Goal: Transaction & Acquisition: Purchase product/service

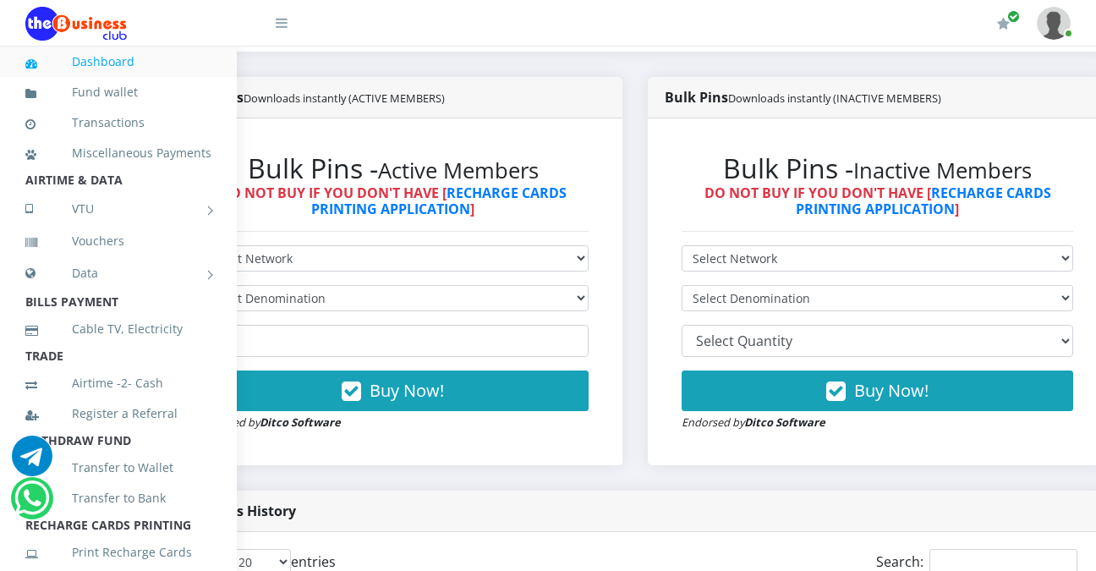
scroll to position [413, 99]
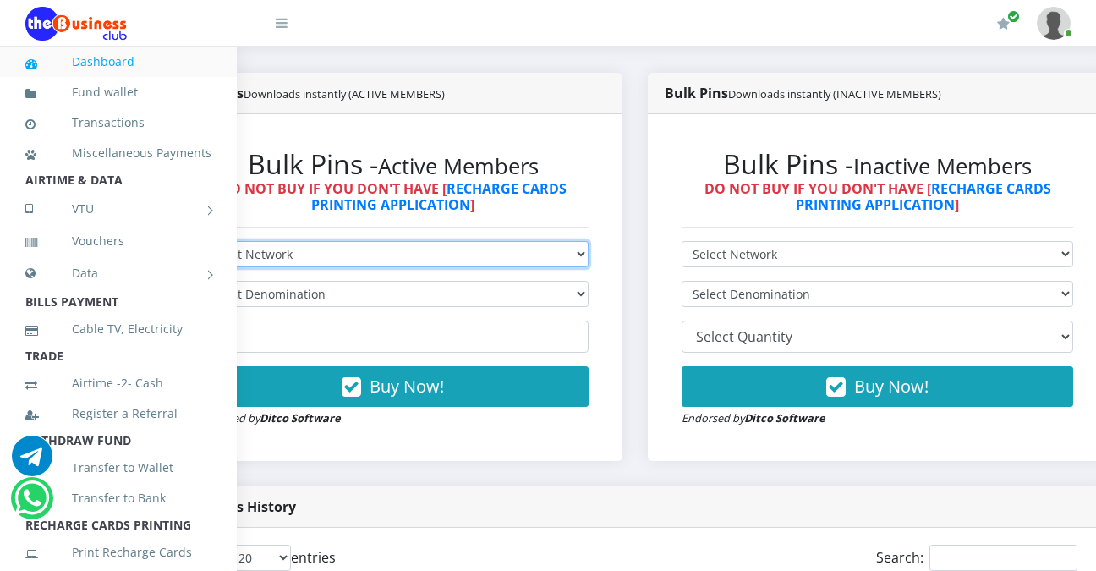
click at [589, 256] on select "Select Network MTN Globacom 9Mobile Airtel" at bounding box center [393, 254] width 392 height 26
select select "MTN"
click at [197, 244] on select "Select Network MTN Globacom 9Mobile Airtel" at bounding box center [393, 254] width 392 height 26
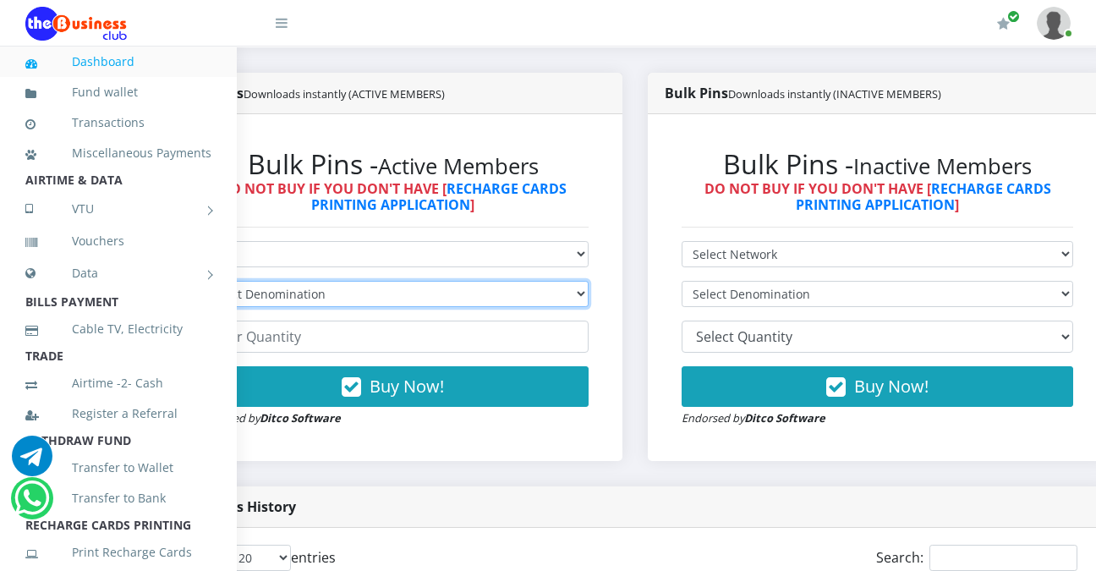
click at [589, 295] on select "Select Denomination MTN NGN100 - ₦96.99 MTN NGN200 - ₦193.98 MTN NGN400 - ₦387.…" at bounding box center [393, 294] width 392 height 26
select select "969.9-1000"
click at [197, 284] on select "Select Denomination MTN NGN100 - ₦96.99 MTN NGN200 - ₦193.98 MTN NGN400 - ₦387.…" at bounding box center [393, 294] width 392 height 26
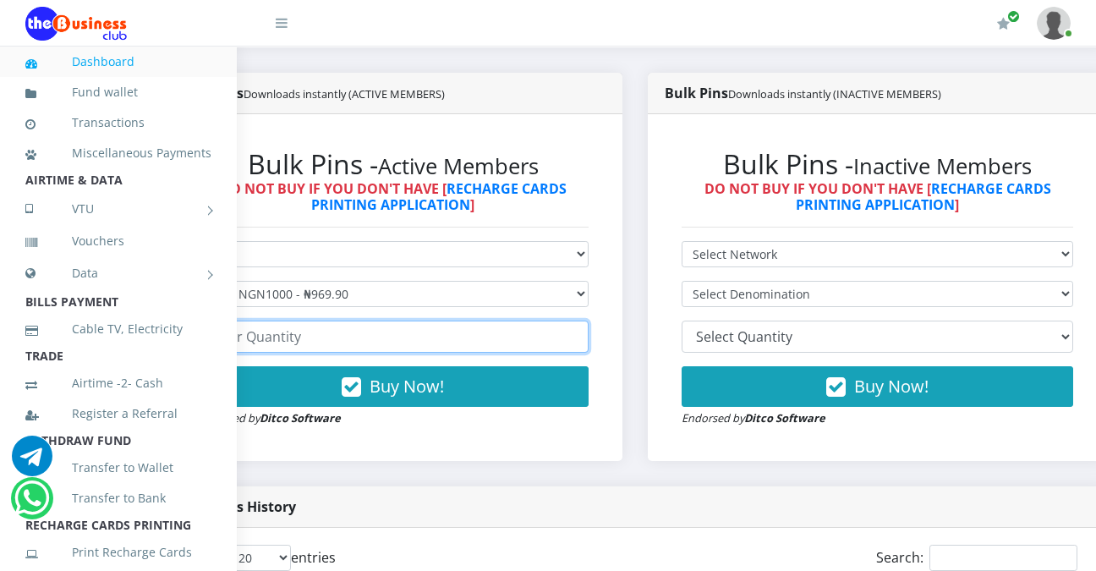
click at [383, 339] on input "number" at bounding box center [393, 336] width 392 height 32
click at [585, 345] on input "-1" at bounding box center [393, 336] width 392 height 32
click at [583, 339] on input "0" at bounding box center [393, 336] width 392 height 32
click at [583, 339] on input "1" at bounding box center [393, 336] width 392 height 32
drag, startPoint x: 583, startPoint y: 339, endPoint x: 539, endPoint y: 342, distance: 44.9
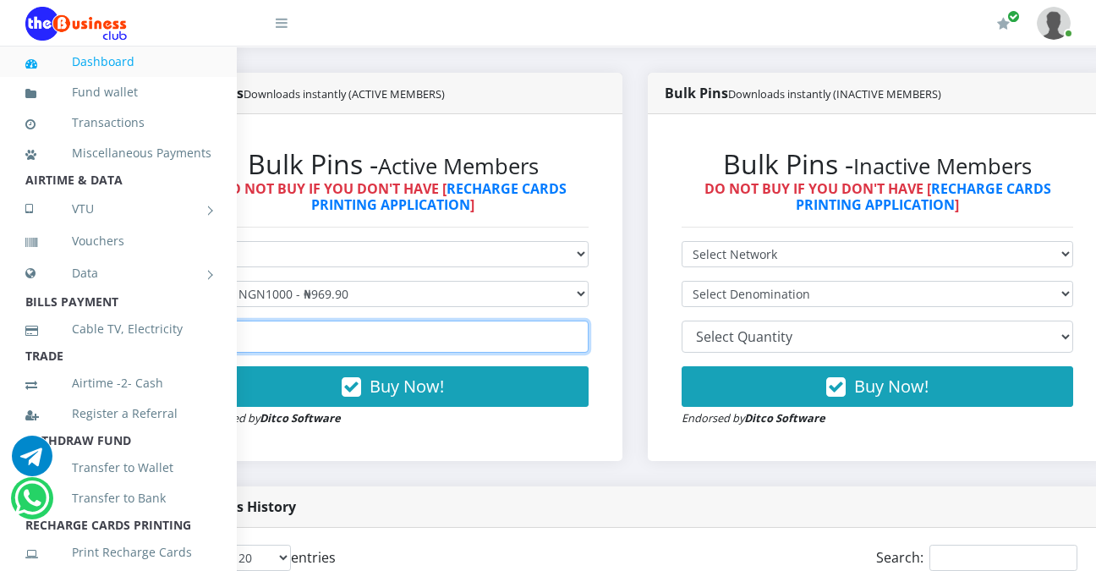
type input "-6"
click at [539, 342] on input "-6" at bounding box center [393, 336] width 392 height 32
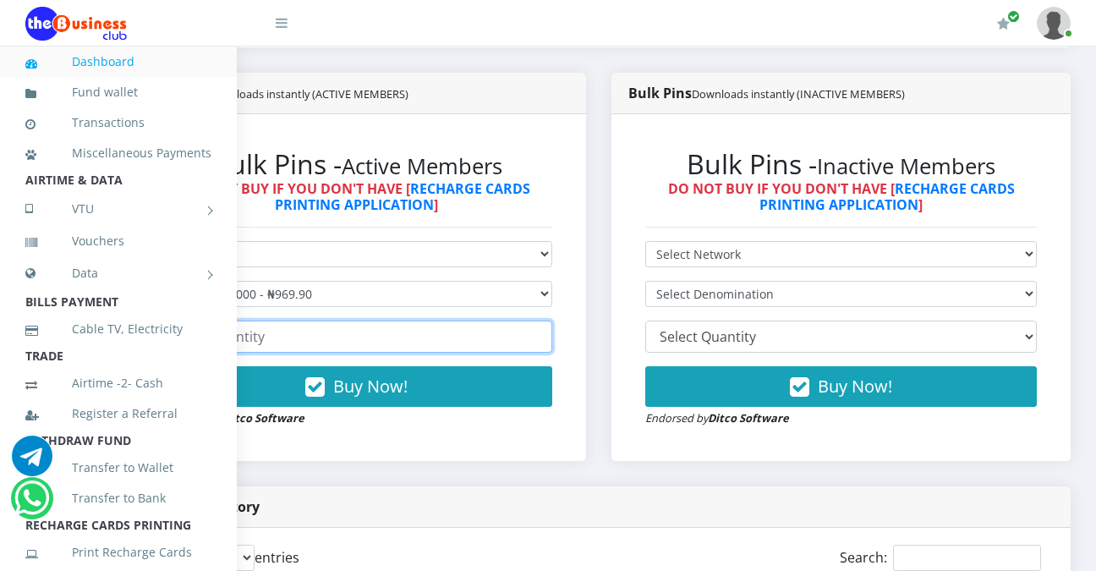
click at [501, 341] on input "number" at bounding box center [357, 336] width 392 height 32
type input "5"
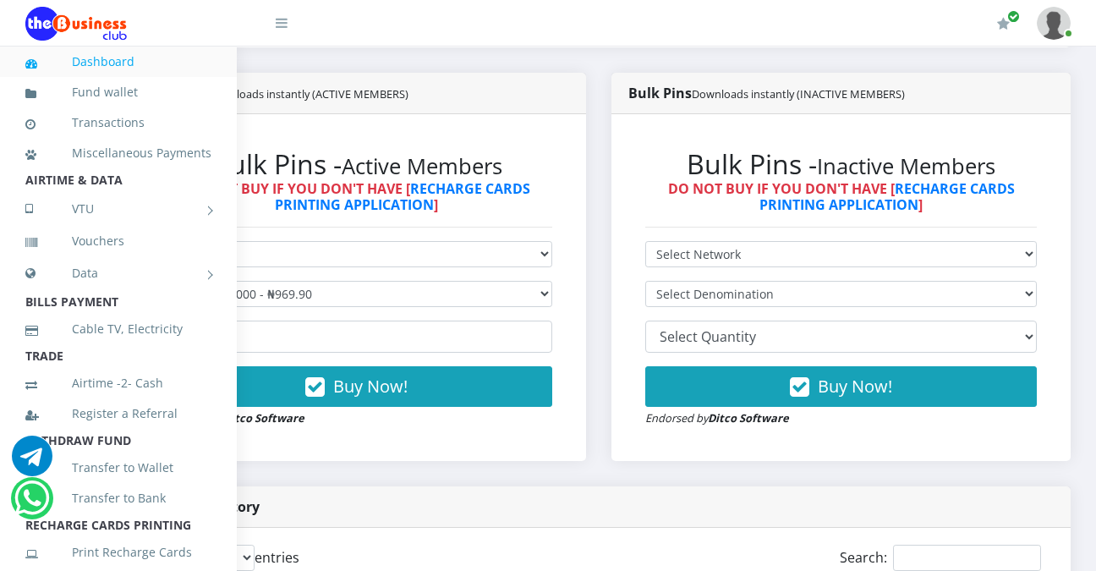
click at [331, 22] on div "My Profile Settings Logout" at bounding box center [695, 23] width 749 height 47
click at [1004, 58] on div "Buying in Bulk?   Click to Buy Cheaper" at bounding box center [598, 34] width 969 height 78
click at [286, 515] on div "Bulk Pins History" at bounding box center [599, 506] width 944 height 41
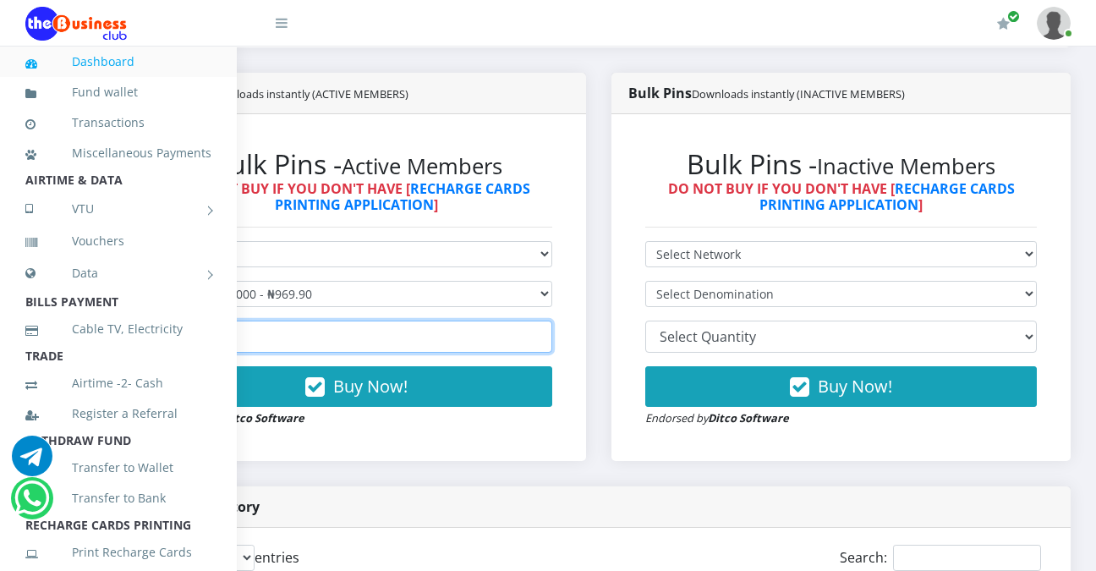
click at [302, 344] on input "5" at bounding box center [357, 336] width 392 height 32
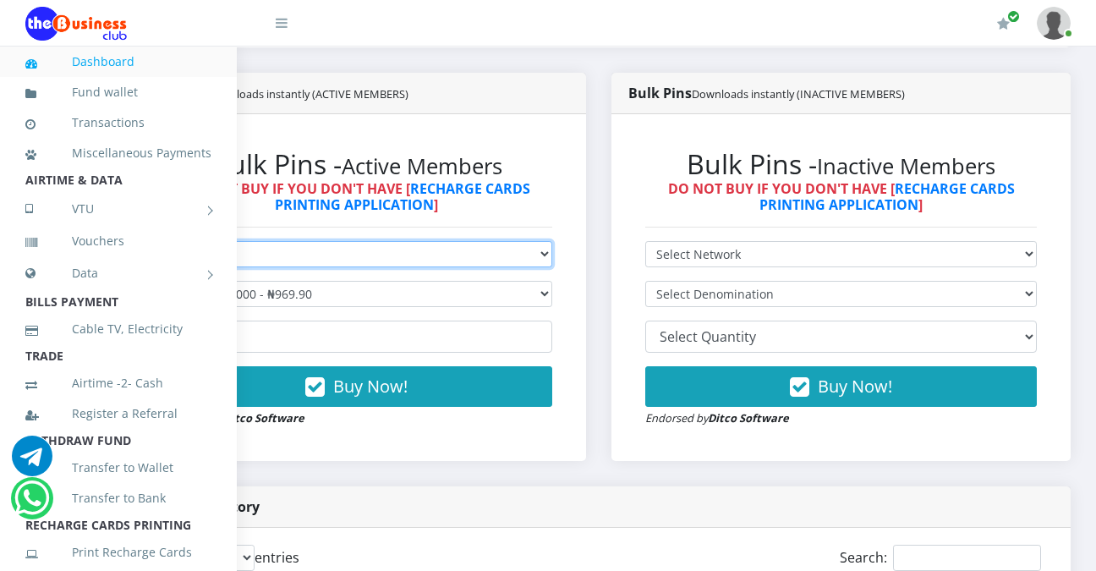
click at [278, 249] on select "Select Network MTN Globacom 9Mobile Airtel" at bounding box center [357, 254] width 392 height 26
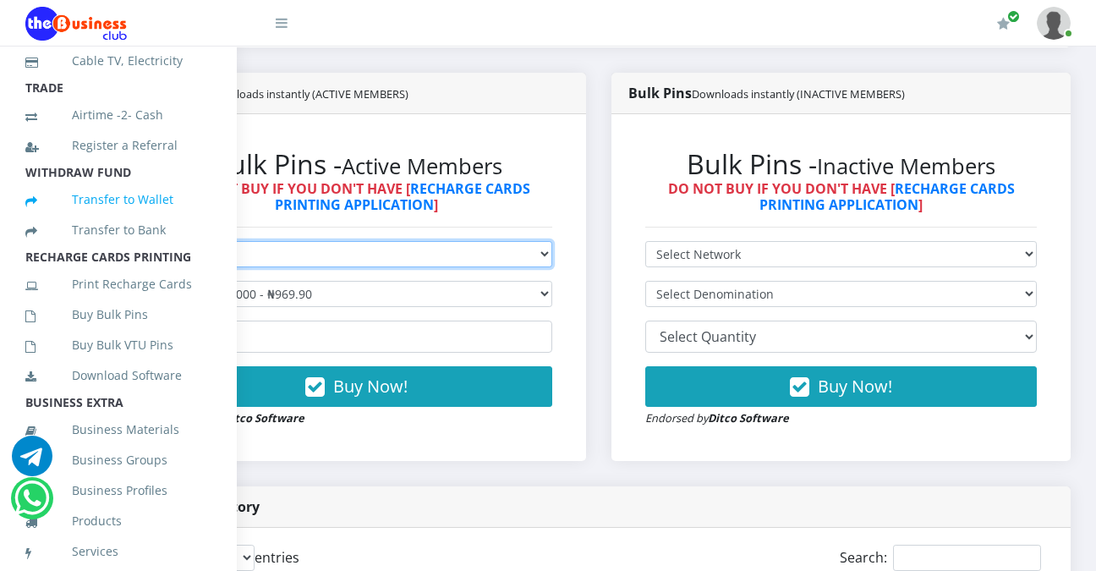
scroll to position [279, 0]
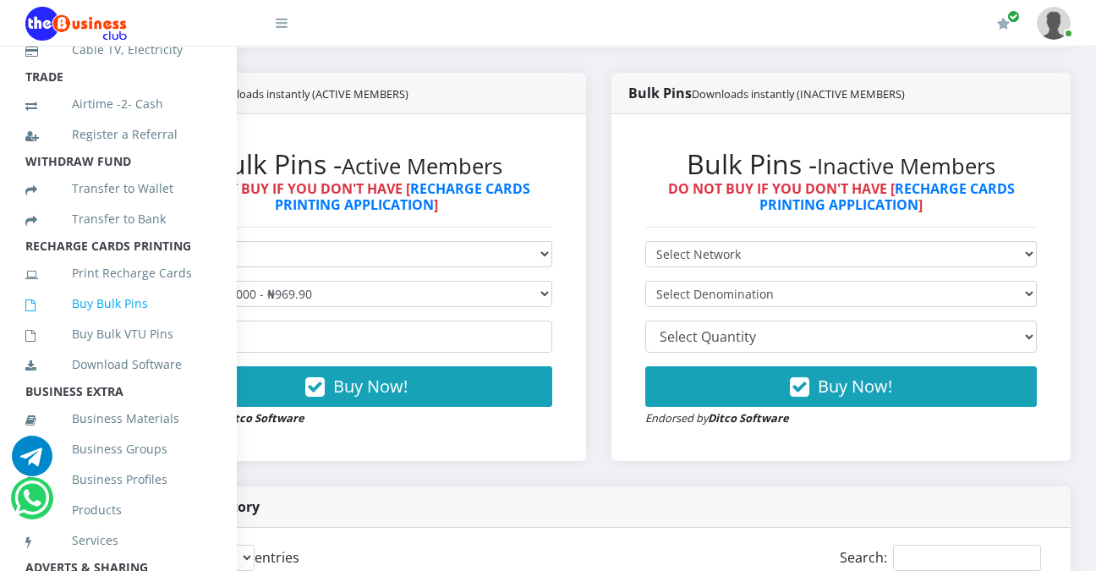
click at [96, 323] on link "Buy Bulk Pins" at bounding box center [118, 303] width 186 height 39
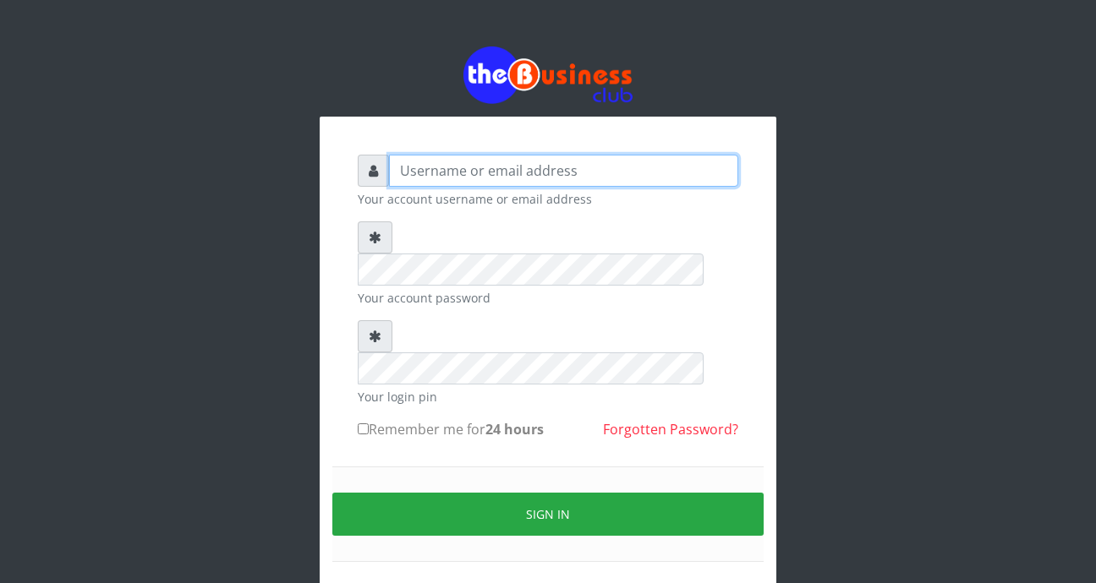
type input "[EMAIL_ADDRESS][DOMAIN_NAME]"
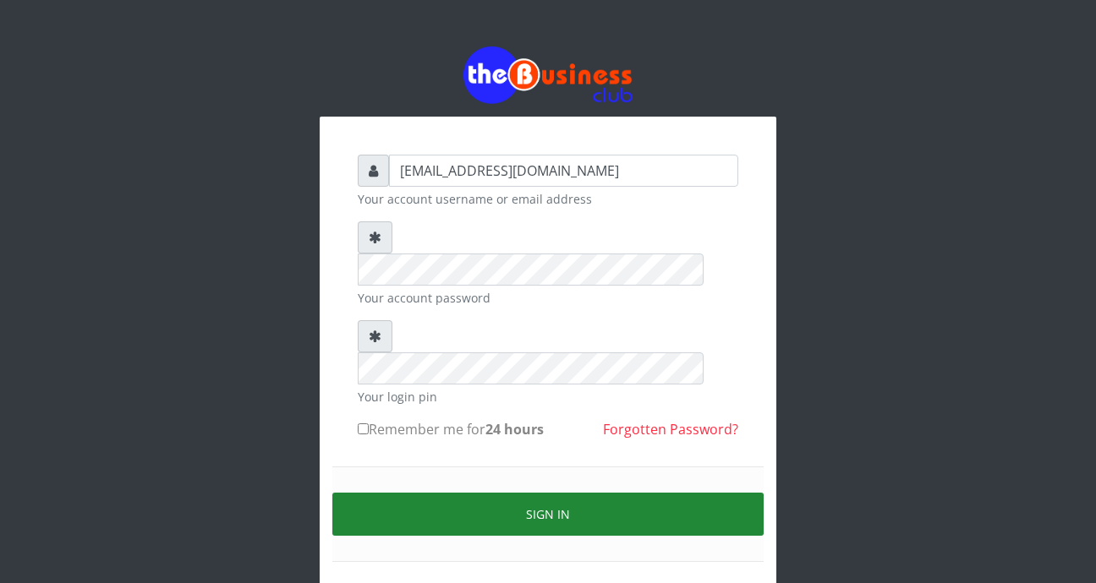
click at [549, 493] on button "Sign in" at bounding box center [547, 514] width 431 height 43
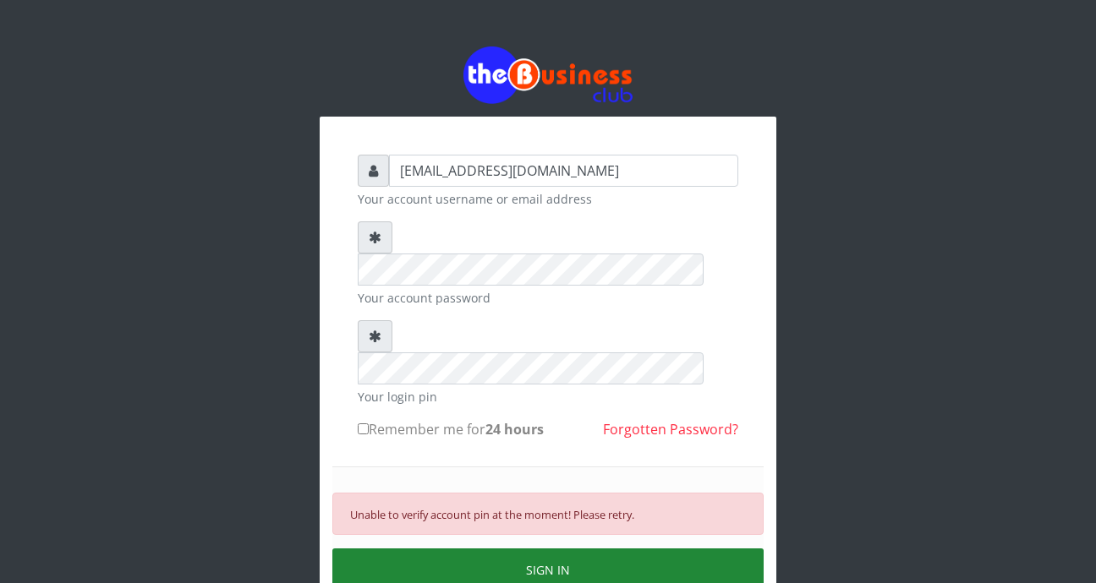
click at [505, 549] on button "SIGN IN" at bounding box center [547, 570] width 431 height 43
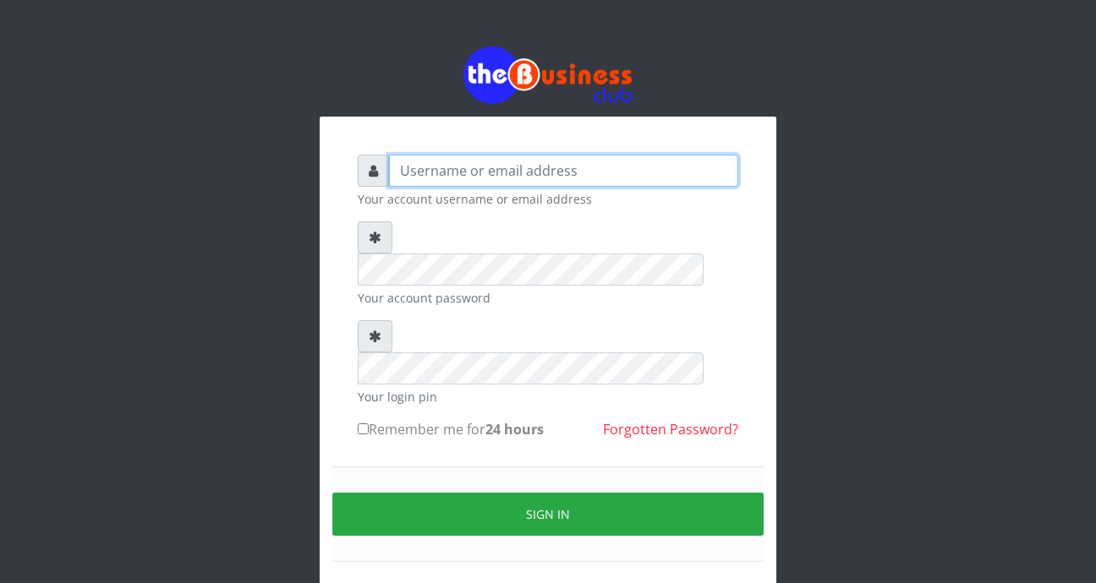
type input "[EMAIL_ADDRESS][DOMAIN_NAME]"
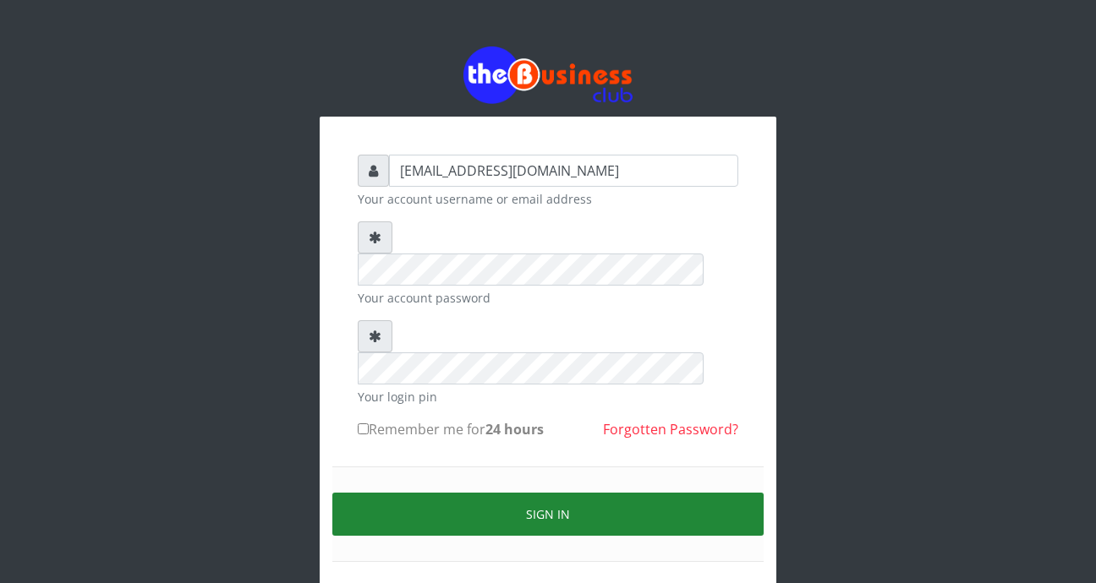
click at [485, 493] on button "Sign in" at bounding box center [547, 514] width 431 height 43
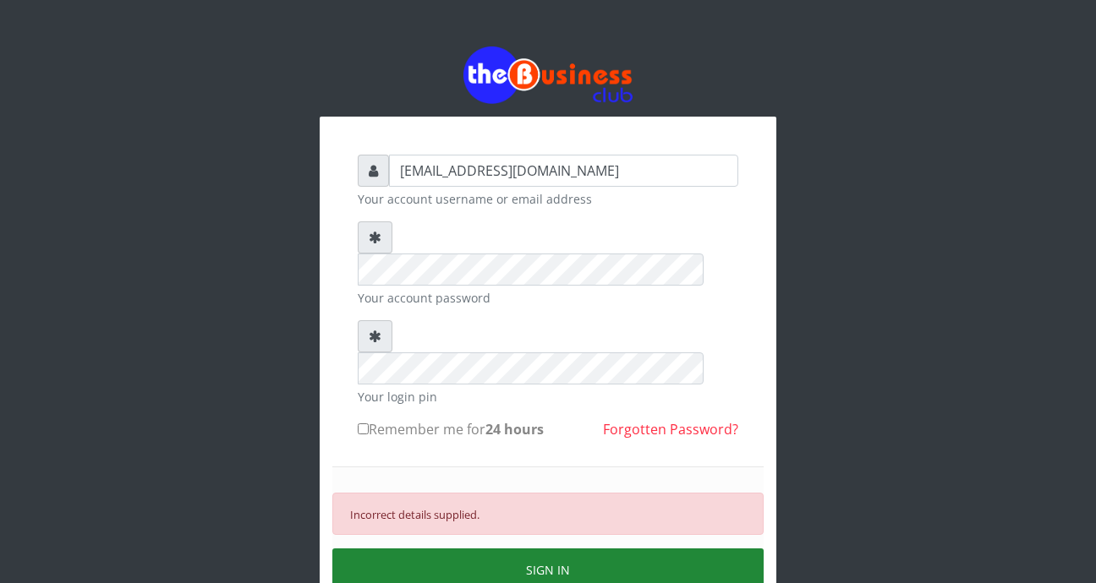
click at [521, 549] on button "SIGN IN" at bounding box center [547, 570] width 431 height 43
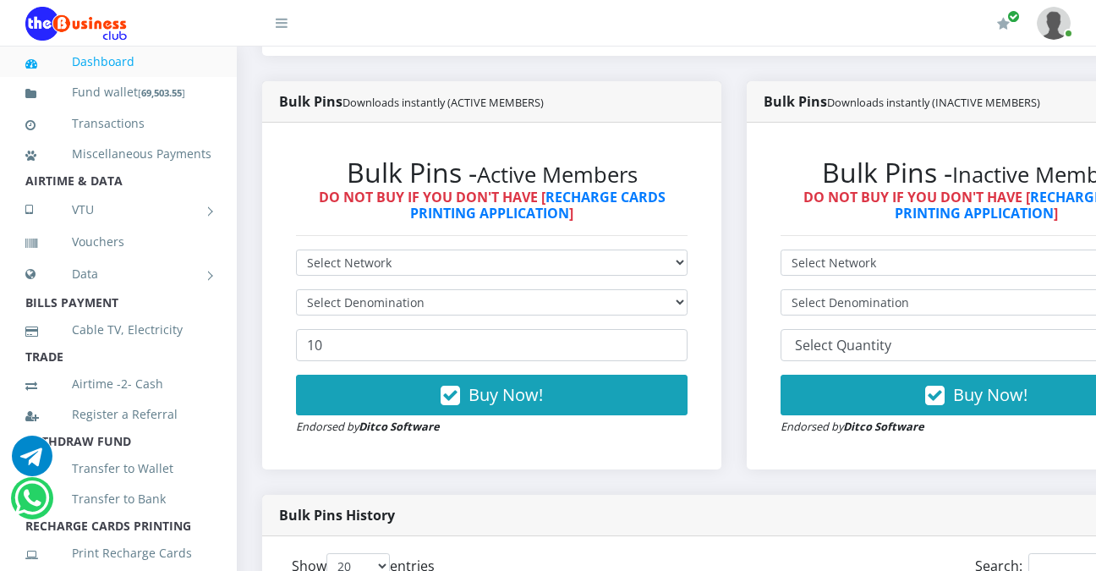
scroll to position [425, 0]
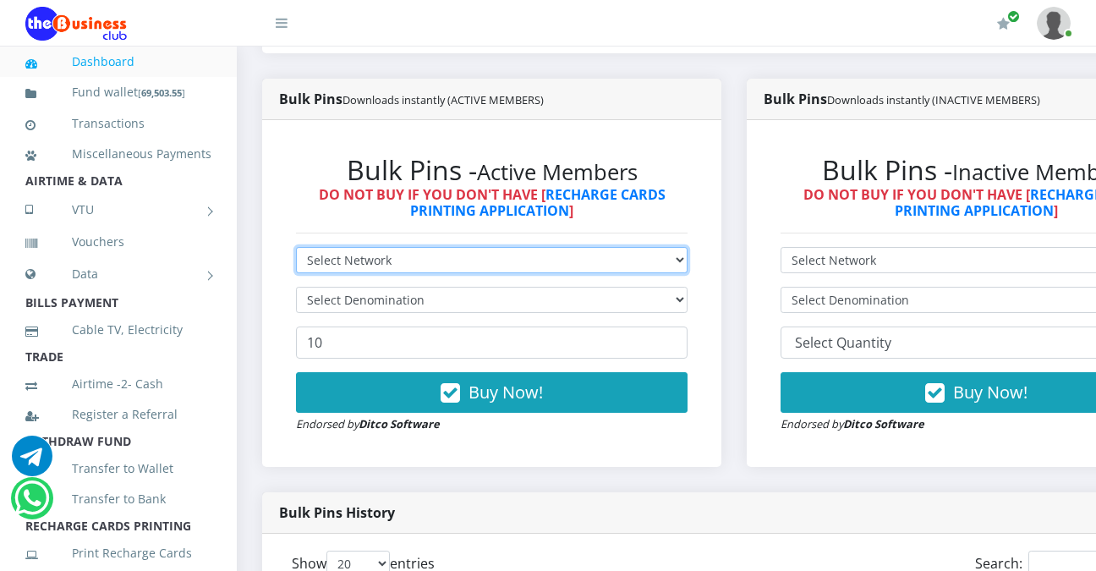
click at [688, 260] on select "Select Network MTN Globacom 9Mobile Airtel" at bounding box center [492, 260] width 392 height 26
select select "MTN"
click at [296, 250] on select "Select Network MTN Globacom 9Mobile Airtel" at bounding box center [492, 260] width 392 height 26
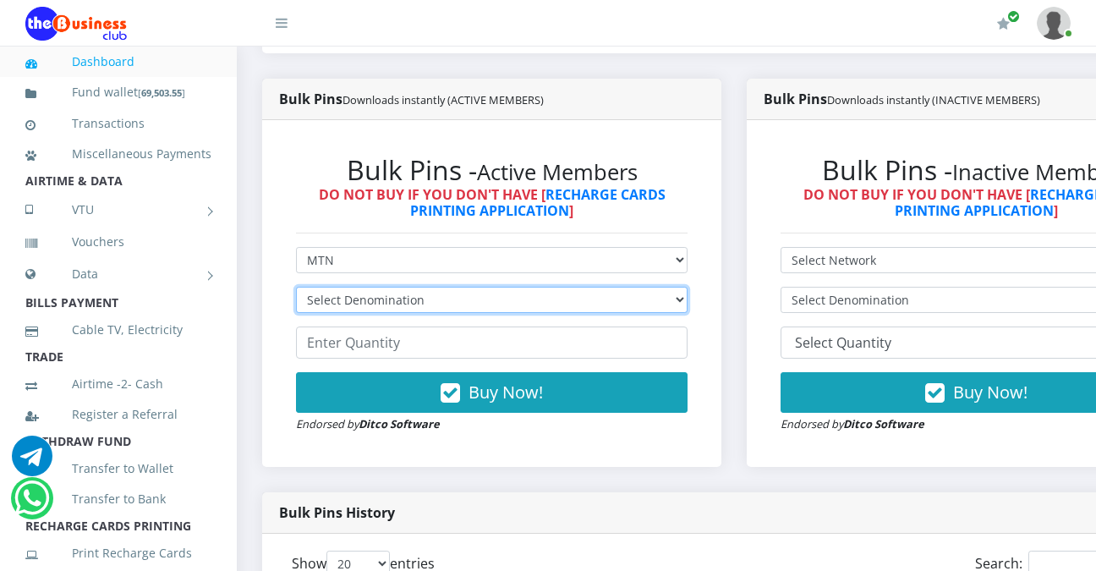
click at [688, 304] on select "Select Denomination MTN NGN100 - ₦96.94 MTN NGN200 - ₦193.88 MTN NGN400 - ₦387.…" at bounding box center [492, 300] width 392 height 26
select select "969.4-1000"
click at [296, 290] on select "Select Denomination MTN NGN100 - ₦96.94 MTN NGN200 - ₦193.88 MTN NGN400 - ₦387.…" at bounding box center [492, 300] width 392 height 26
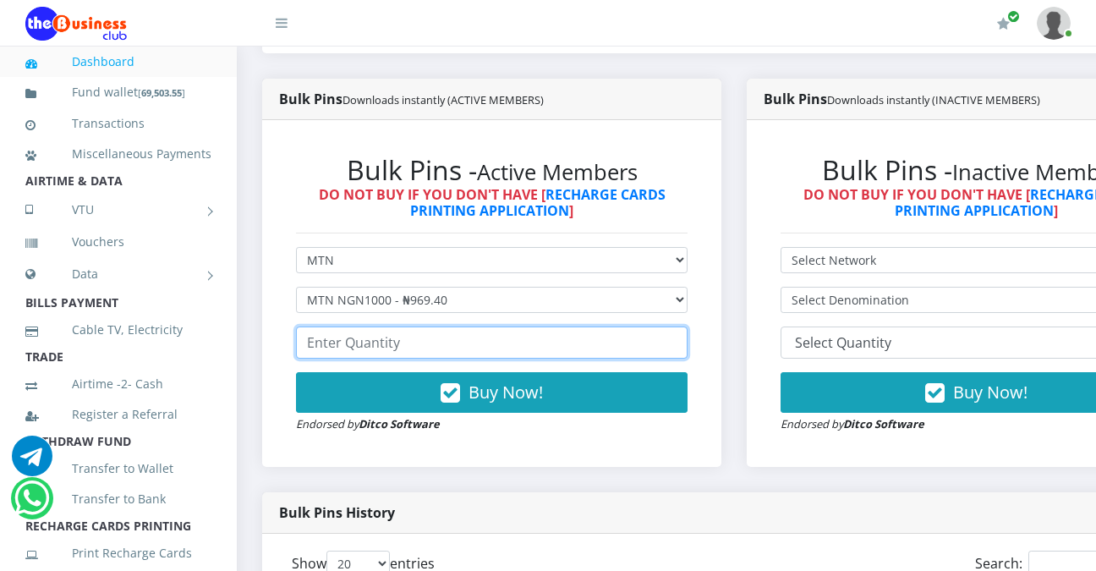
click at [566, 355] on input "number" at bounding box center [492, 342] width 392 height 32
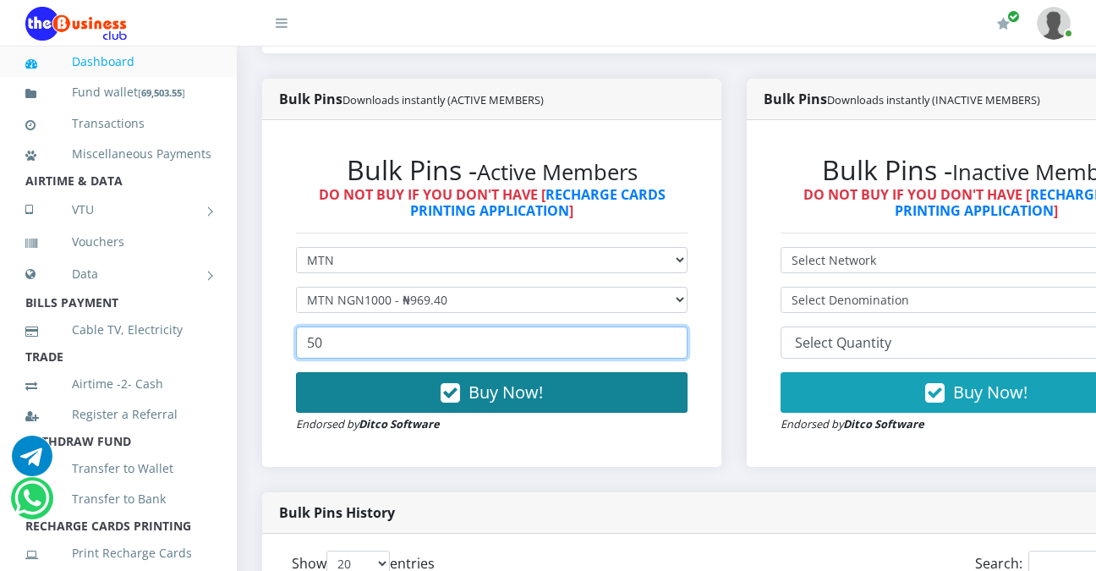
type input "50"
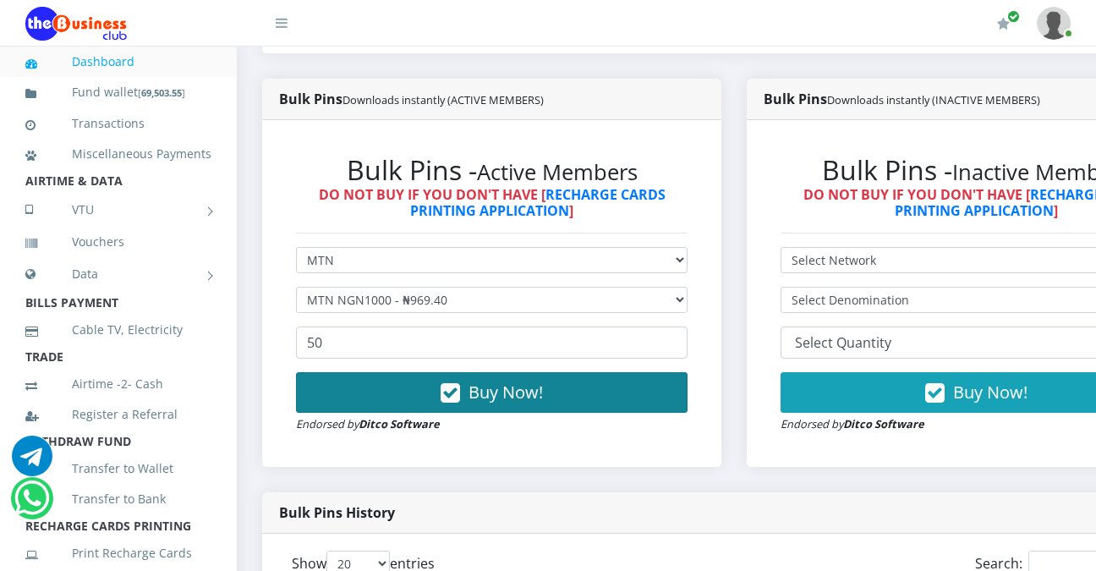
click at [506, 390] on span "Buy Now!" at bounding box center [505, 392] width 74 height 23
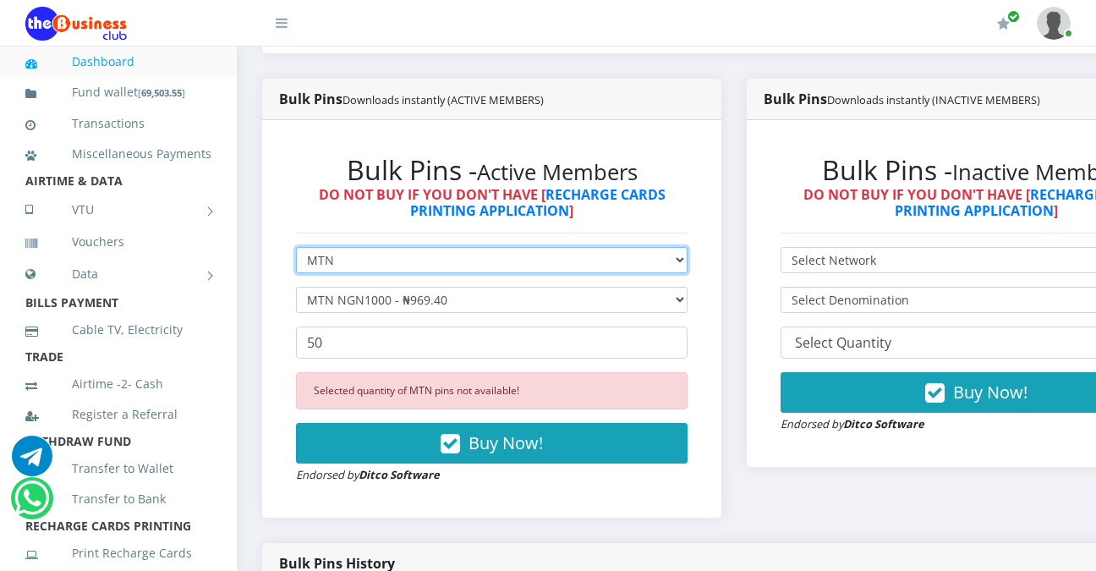
click at [688, 264] on select "Select Network MTN Globacom 9Mobile Airtel" at bounding box center [492, 260] width 392 height 26
select select "Airtel"
click at [296, 250] on select "Select Network MTN Globacom 9Mobile Airtel" at bounding box center [492, 260] width 392 height 26
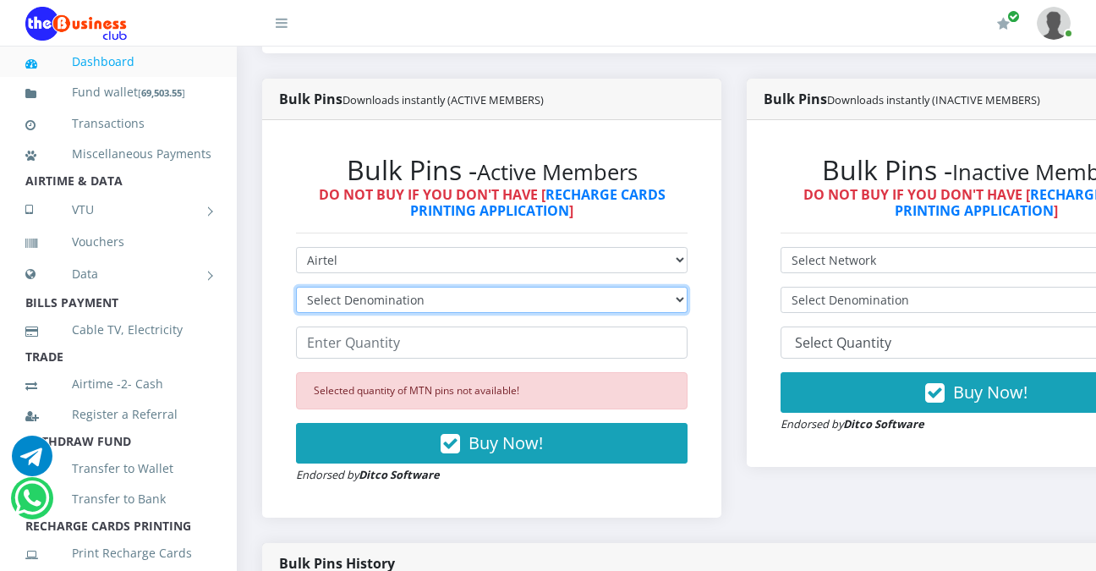
click at [688, 303] on select "Select Denomination Airtel NGN100 - ₦96.36 Airtel NGN200 - ₦192.72 Airtel NGN50…" at bounding box center [492, 300] width 392 height 26
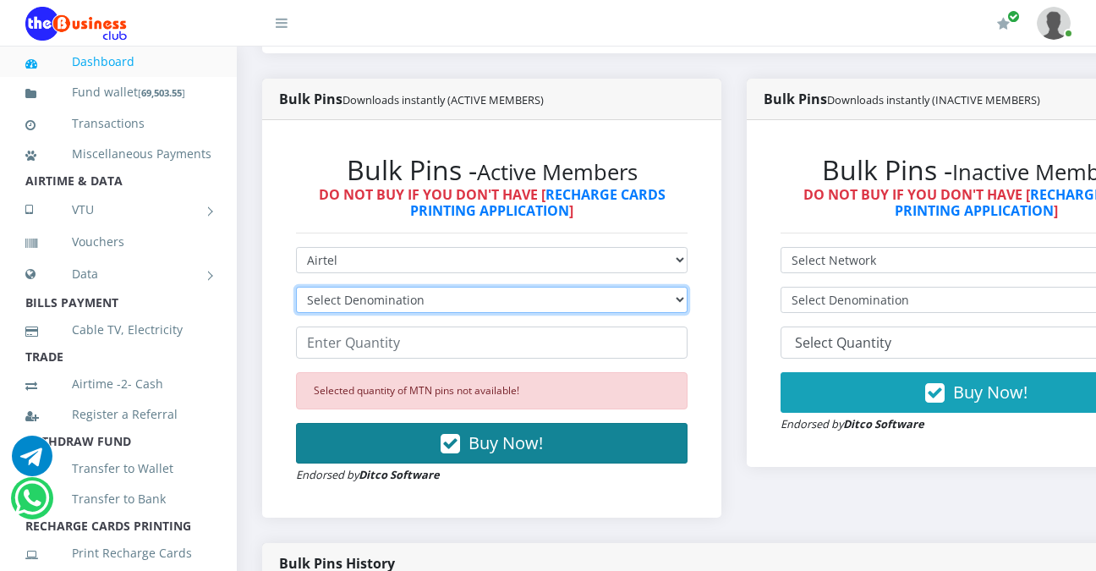
select select "963.6-1000"
click at [296, 290] on select "Select Denomination Airtel NGN100 - ₦96.36 Airtel NGN200 - ₦192.72 Airtel NGN50…" at bounding box center [492, 300] width 392 height 26
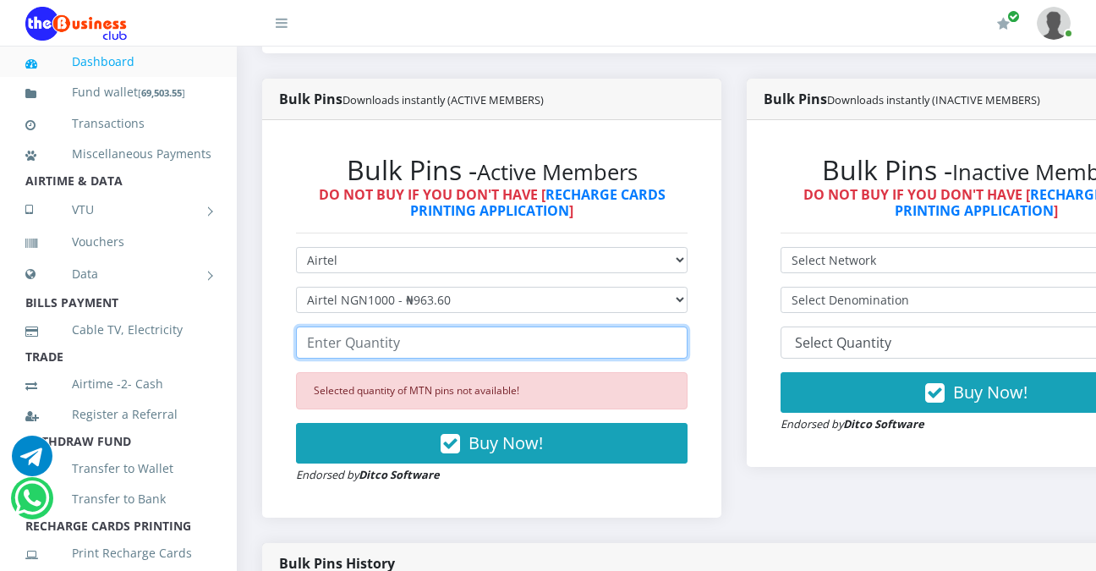
click at [493, 341] on input "number" at bounding box center [492, 342] width 392 height 32
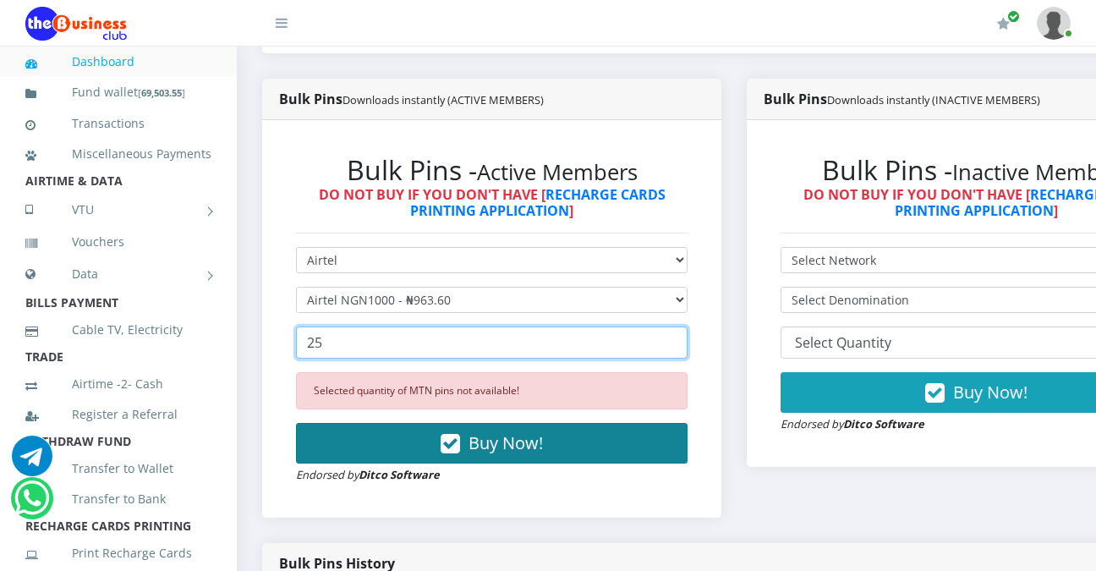
type input "25"
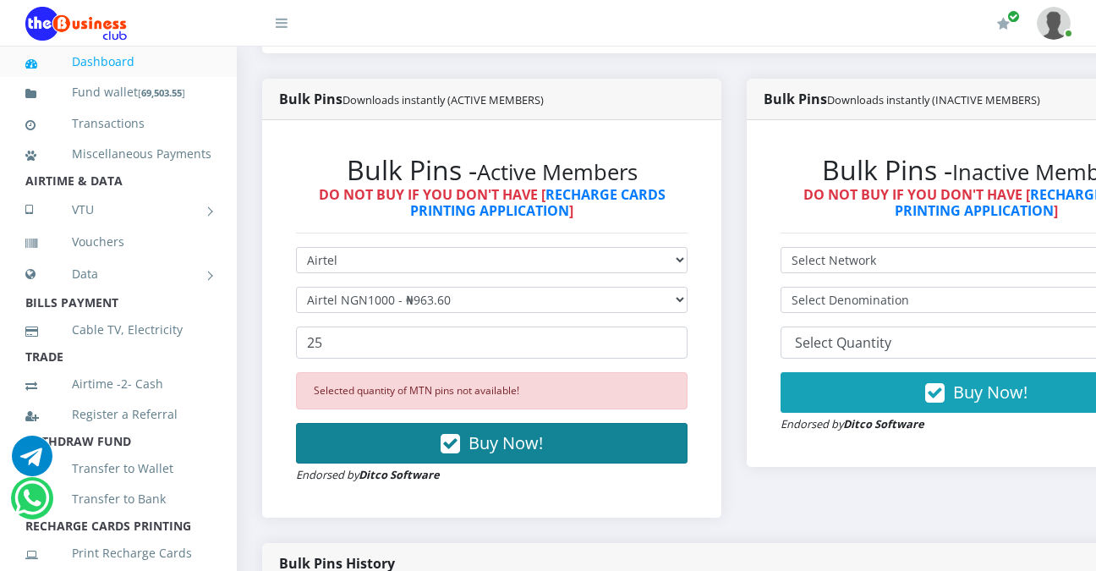
click at [501, 449] on span "Buy Now!" at bounding box center [505, 442] width 74 height 23
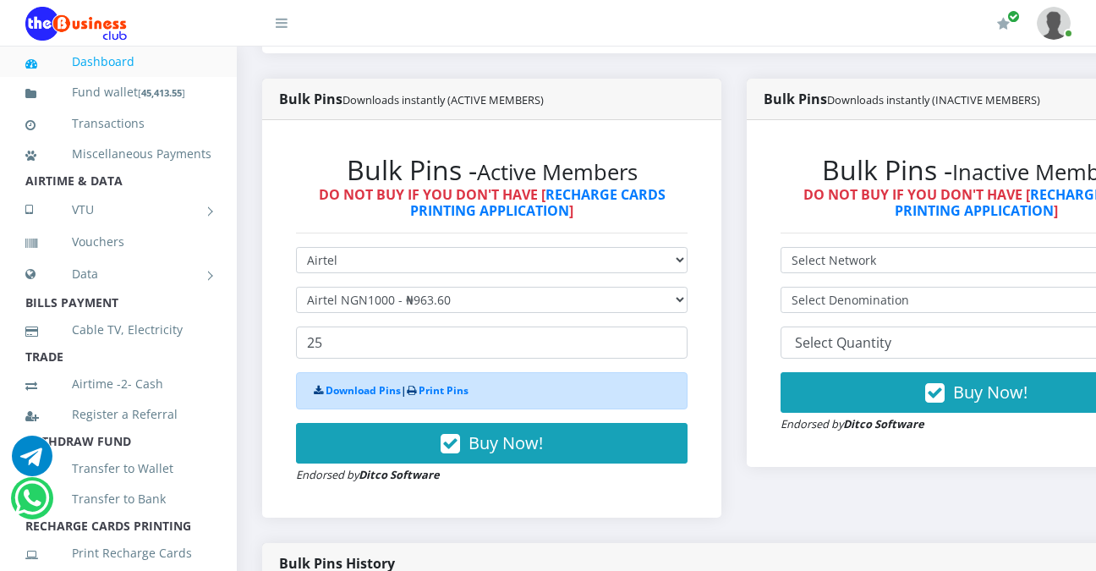
click at [658, 497] on div "Bulk Pins - Active Members DO NOT BUY IF YOU DON'T HAVE [ RECHARGE CARDS PRINTI…" at bounding box center [491, 319] width 425 height 364
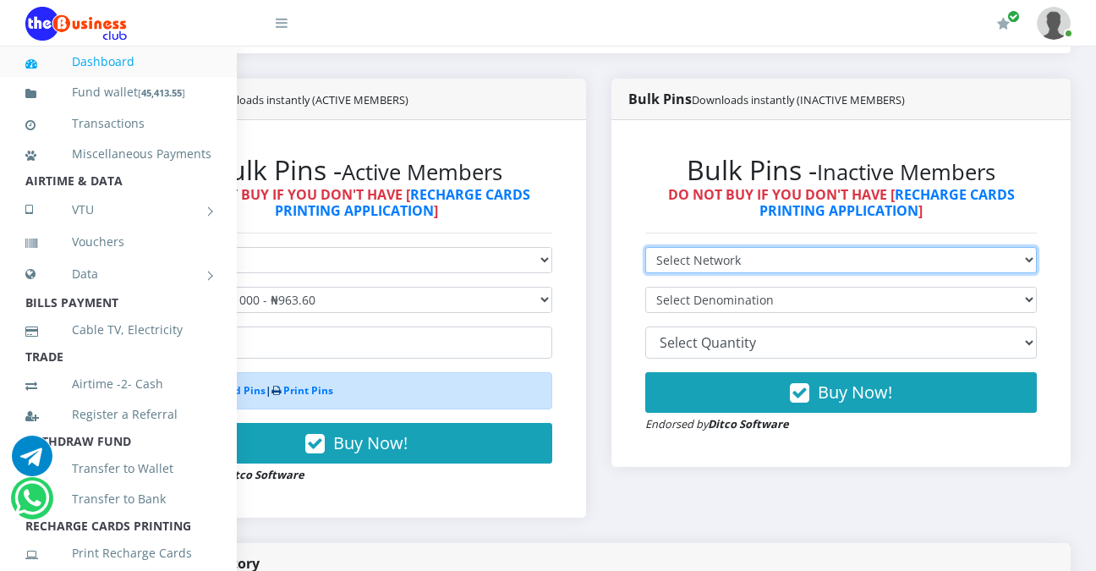
click at [1025, 260] on select "Select Network MTN Globacom 9Mobile Airtel" at bounding box center [841, 260] width 392 height 26
select select "Airtel"
click at [645, 250] on select "Select Network MTN Globacom 9Mobile Airtel" at bounding box center [841, 260] width 392 height 26
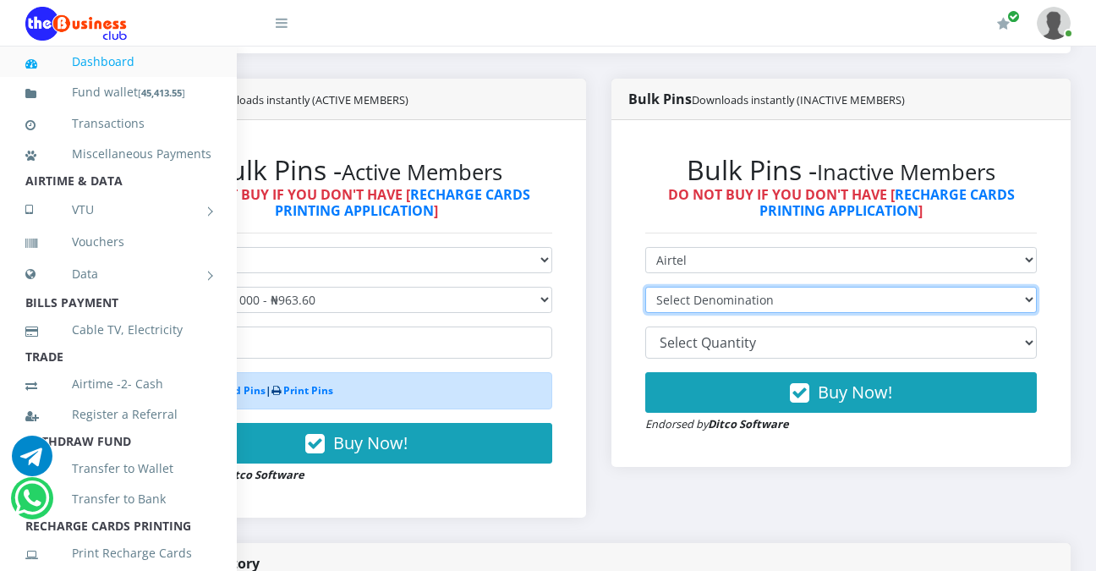
click at [1030, 301] on select "Select Denomination Airtel NGN100 - ₦96.88 Airtel NGN200 - ₦193.76 Airtel NGN50…" at bounding box center [841, 300] width 392 height 26
select select "968.8-1000"
click at [645, 290] on select "Select Denomination Airtel NGN100 - ₦96.88 Airtel NGN200 - ₦193.76 Airtel NGN50…" at bounding box center [841, 300] width 392 height 26
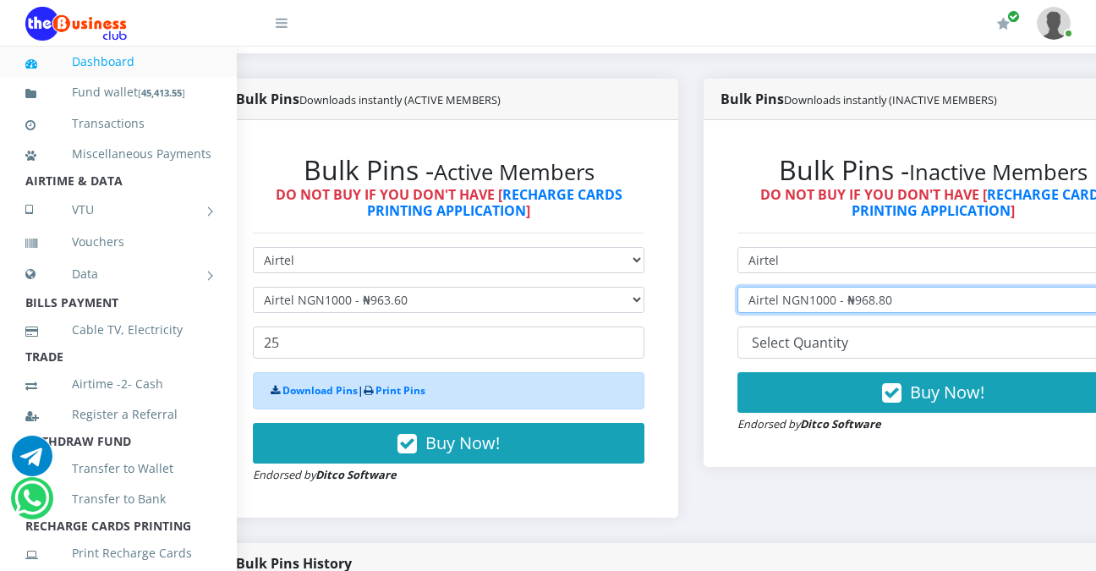
scroll to position [425, 49]
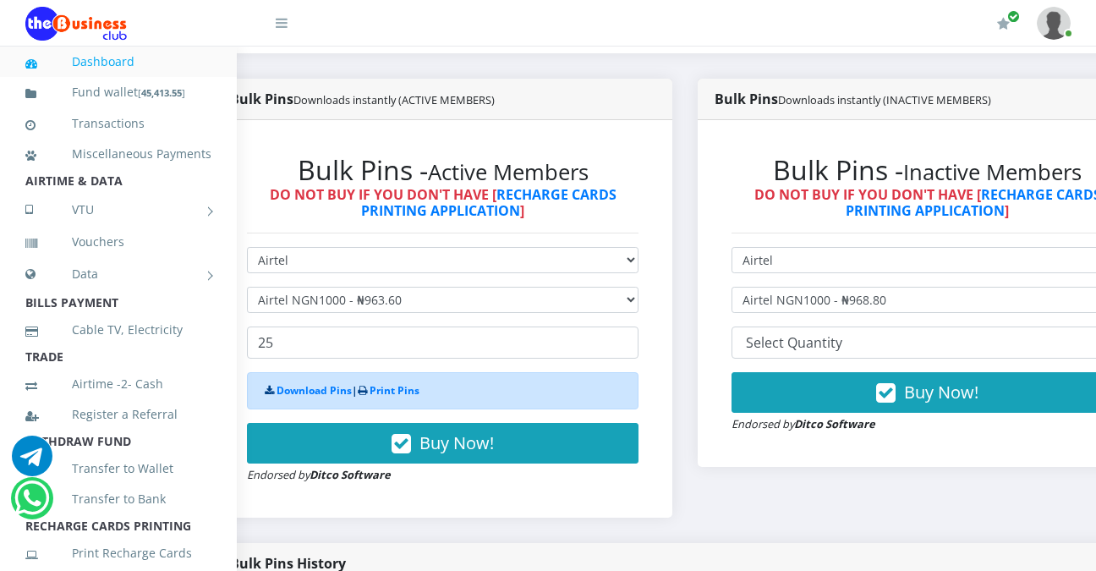
click at [599, 500] on div "Bulk Pins - Active Members DO NOT BUY IF YOU DON'T HAVE [ RECHARGE CARDS PRINTI…" at bounding box center [442, 319] width 425 height 364
click at [599, 501] on div "Bulk Pins - Active Members DO NOT BUY IF YOU DON'T HAVE [ RECHARGE CARDS PRINTI…" at bounding box center [442, 319] width 425 height 364
drag, startPoint x: 599, startPoint y: 501, endPoint x: 529, endPoint y: 499, distance: 69.4
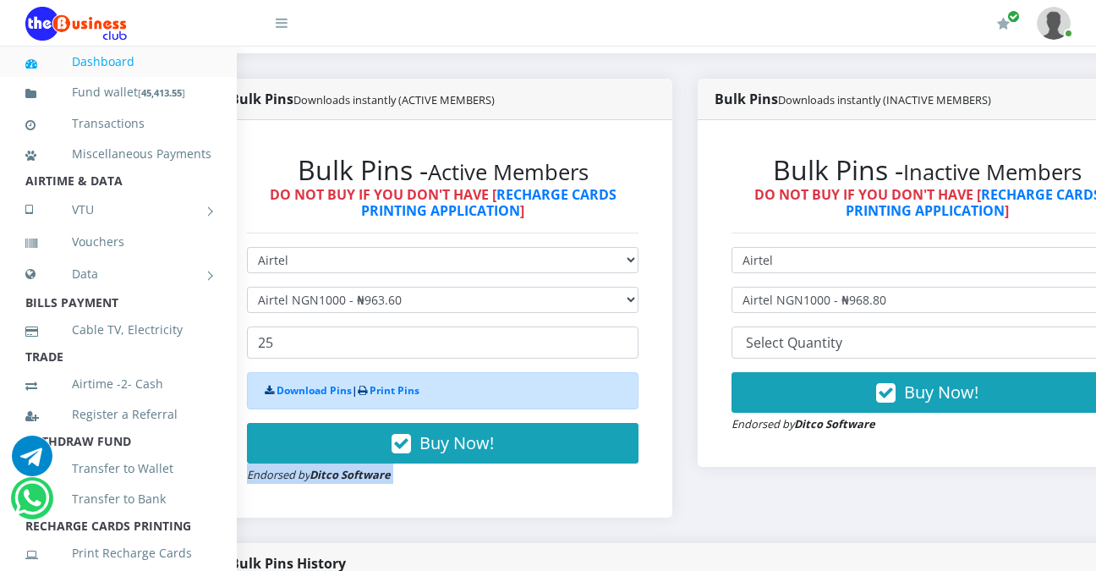
click at [529, 499] on div "Bulk Pins - Active Members DO NOT BUY IF YOU DON'T HAVE [ RECHARGE CARDS PRINTI…" at bounding box center [442, 319] width 425 height 364
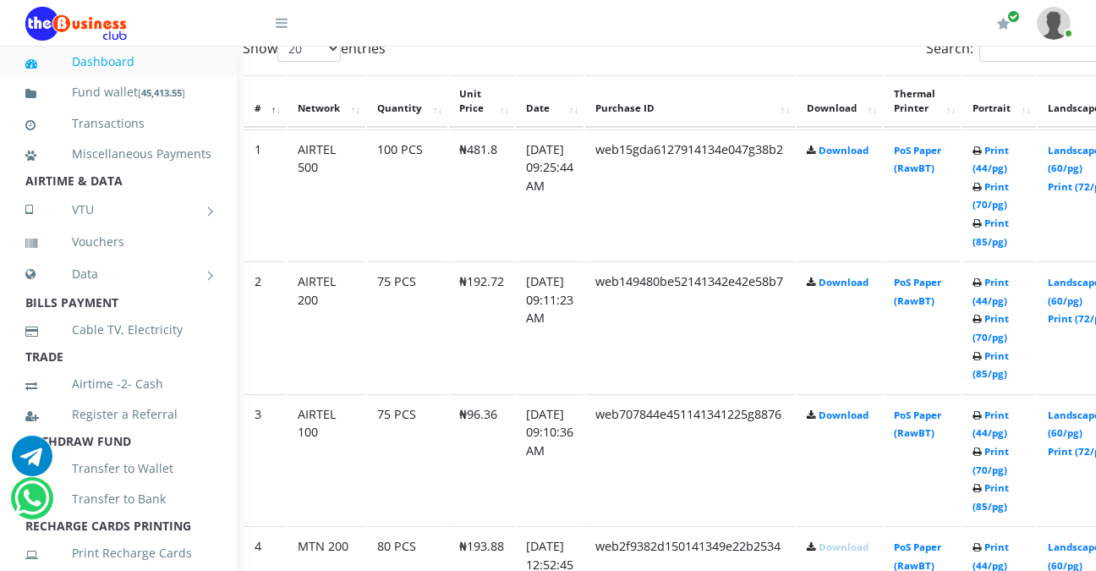
scroll to position [1002, 49]
